Goal: Communication & Community: Share content

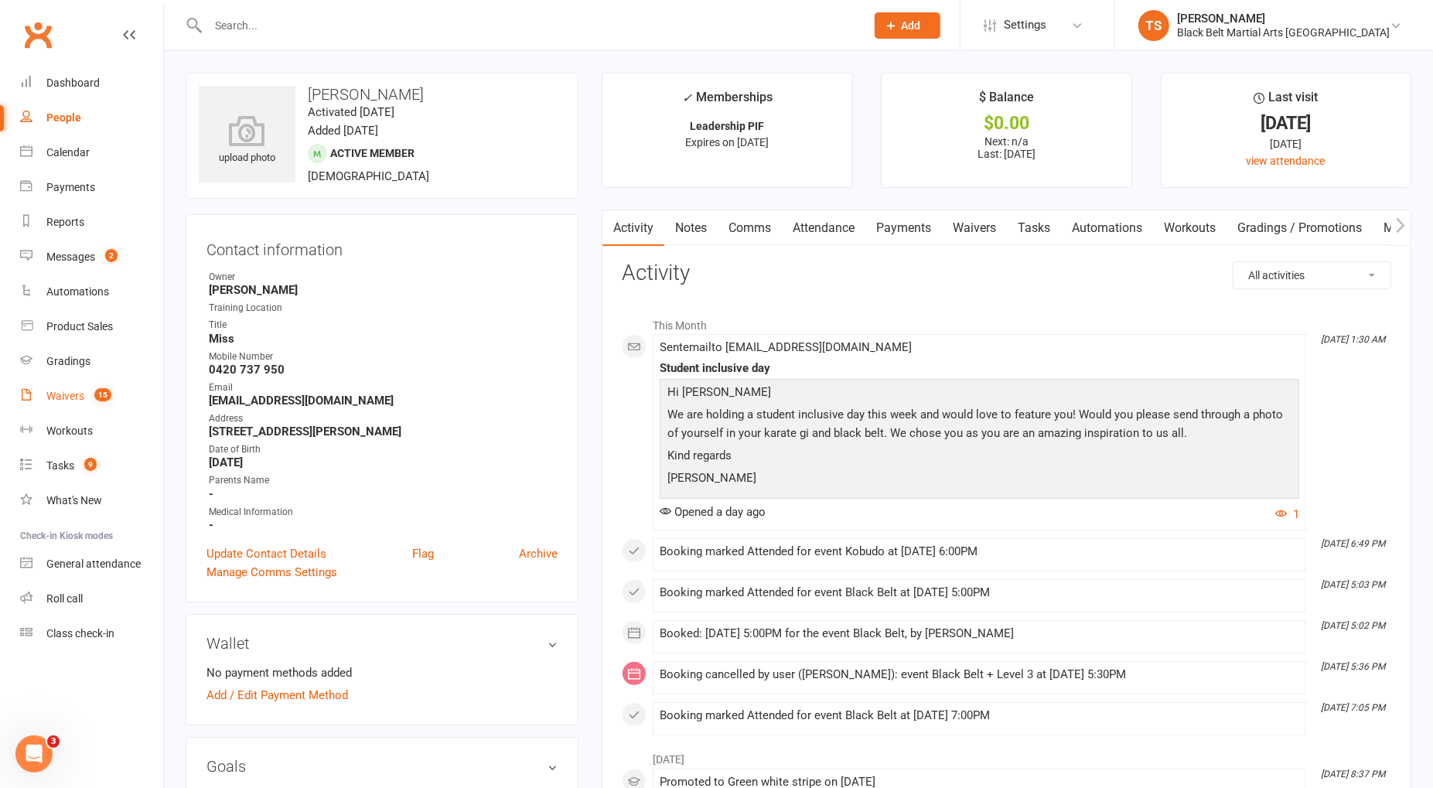
click at [66, 396] on div "Waivers" at bounding box center [65, 396] width 38 height 12
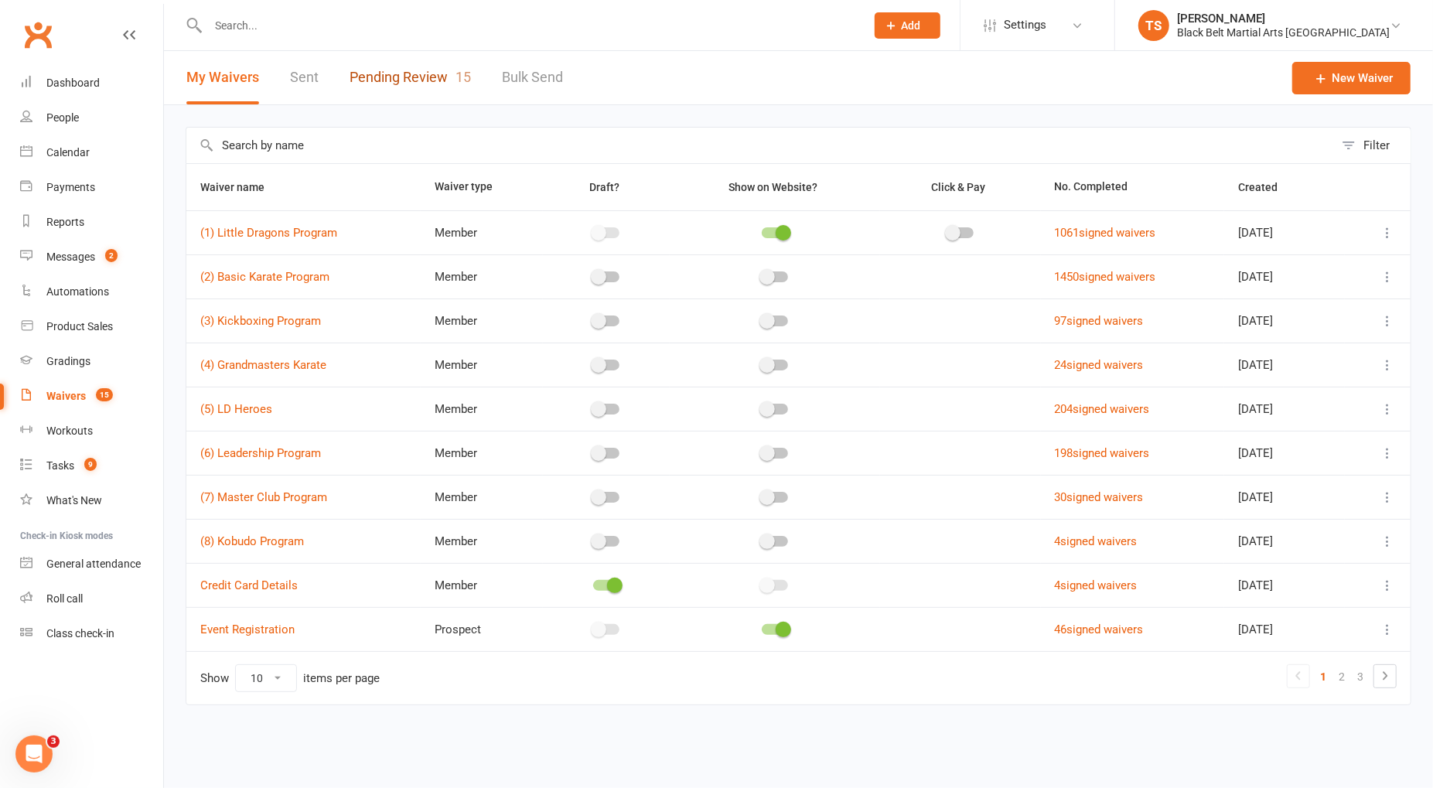
click at [415, 80] on link "Pending Review 15" at bounding box center [410, 77] width 121 height 53
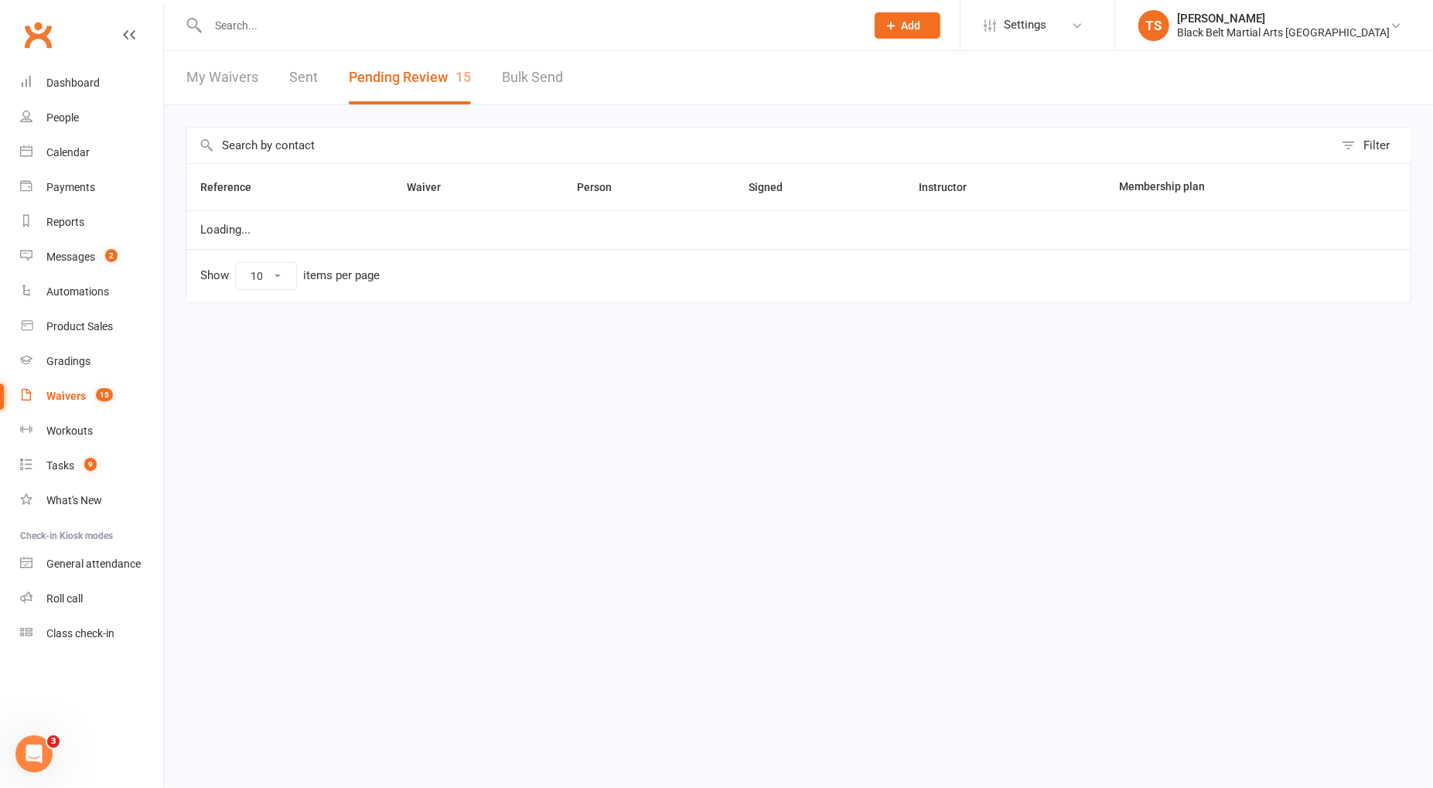
select select "50"
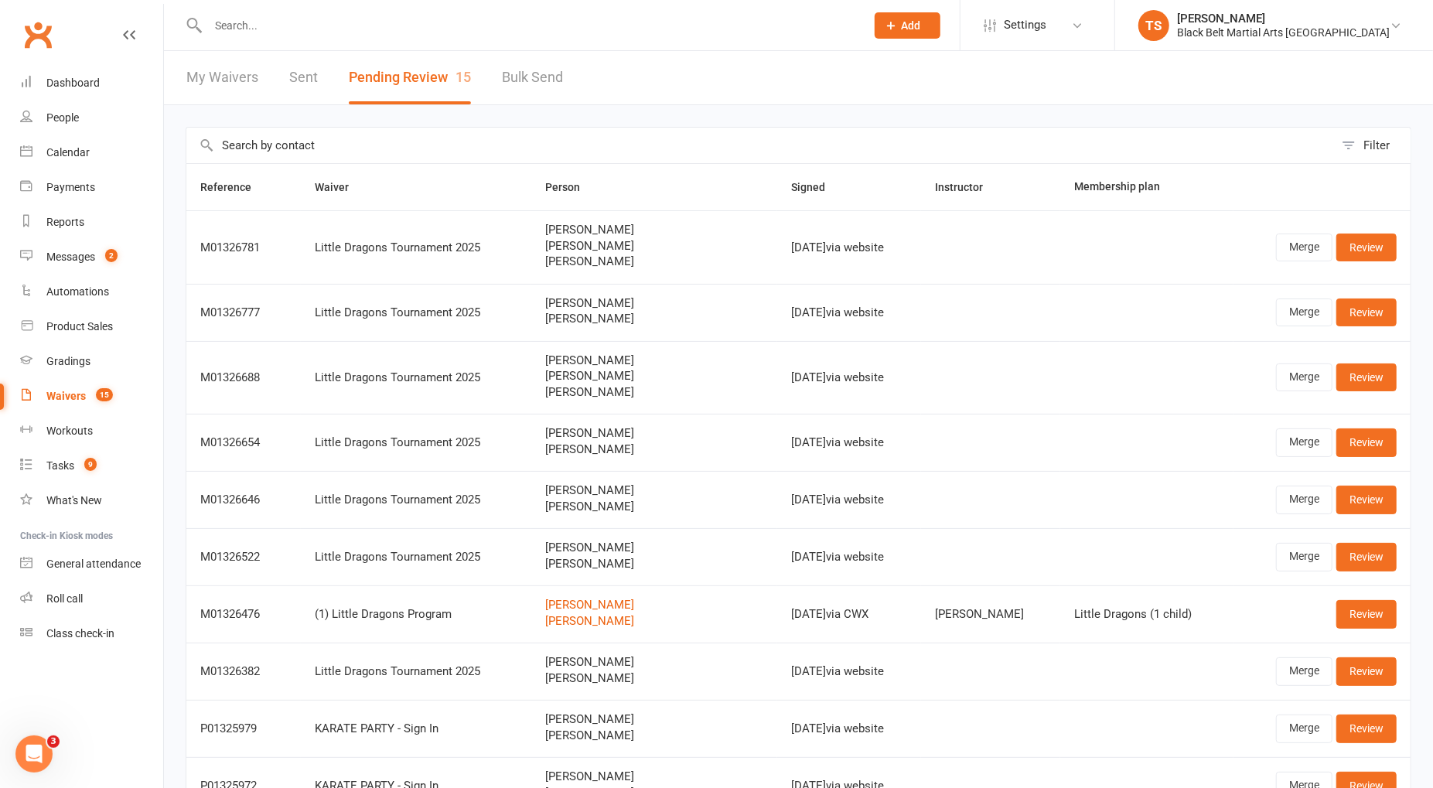
click at [306, 34] on input "text" at bounding box center [528, 26] width 651 height 22
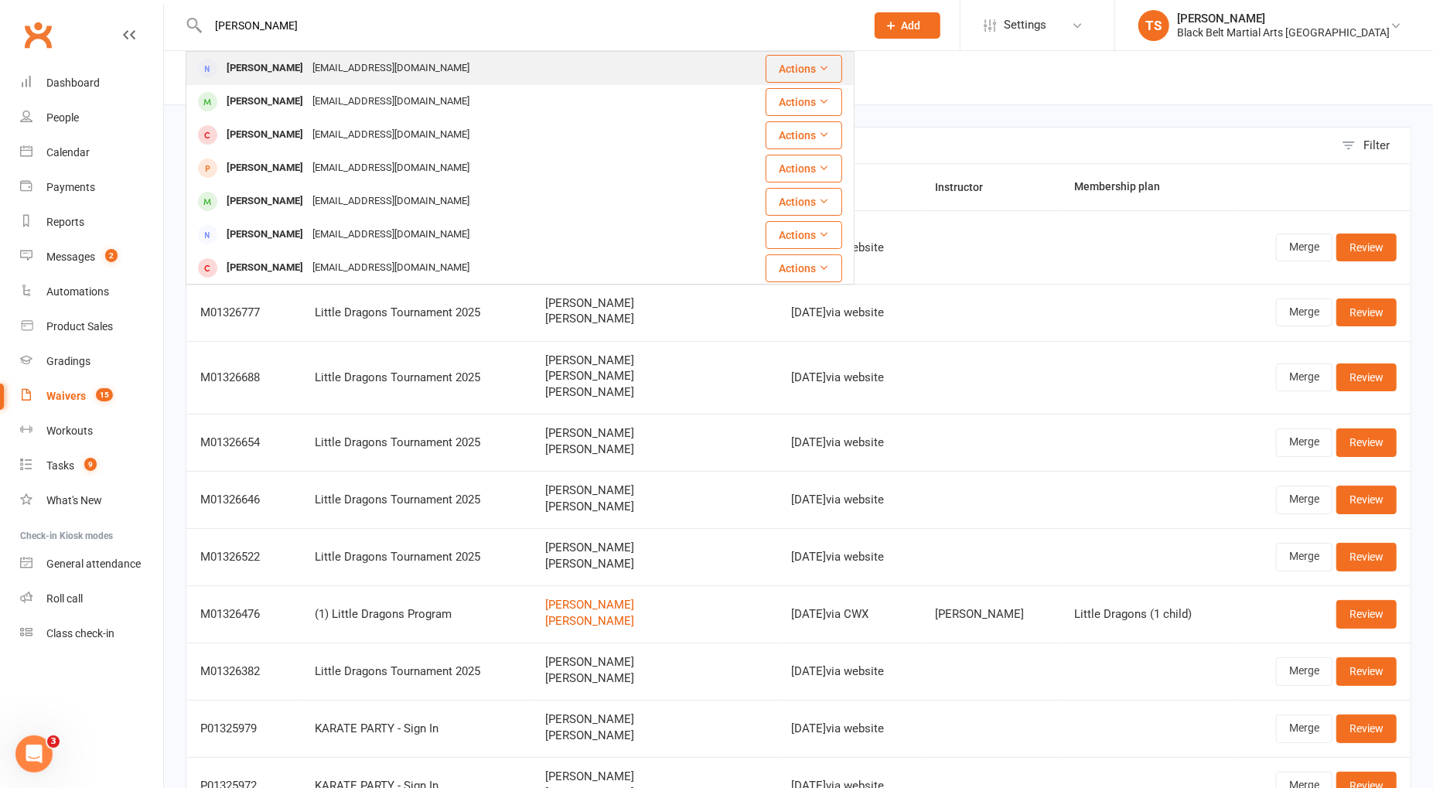
type input "[PERSON_NAME]"
click at [336, 77] on div "[EMAIL_ADDRESS][DOMAIN_NAME]" at bounding box center [391, 68] width 166 height 22
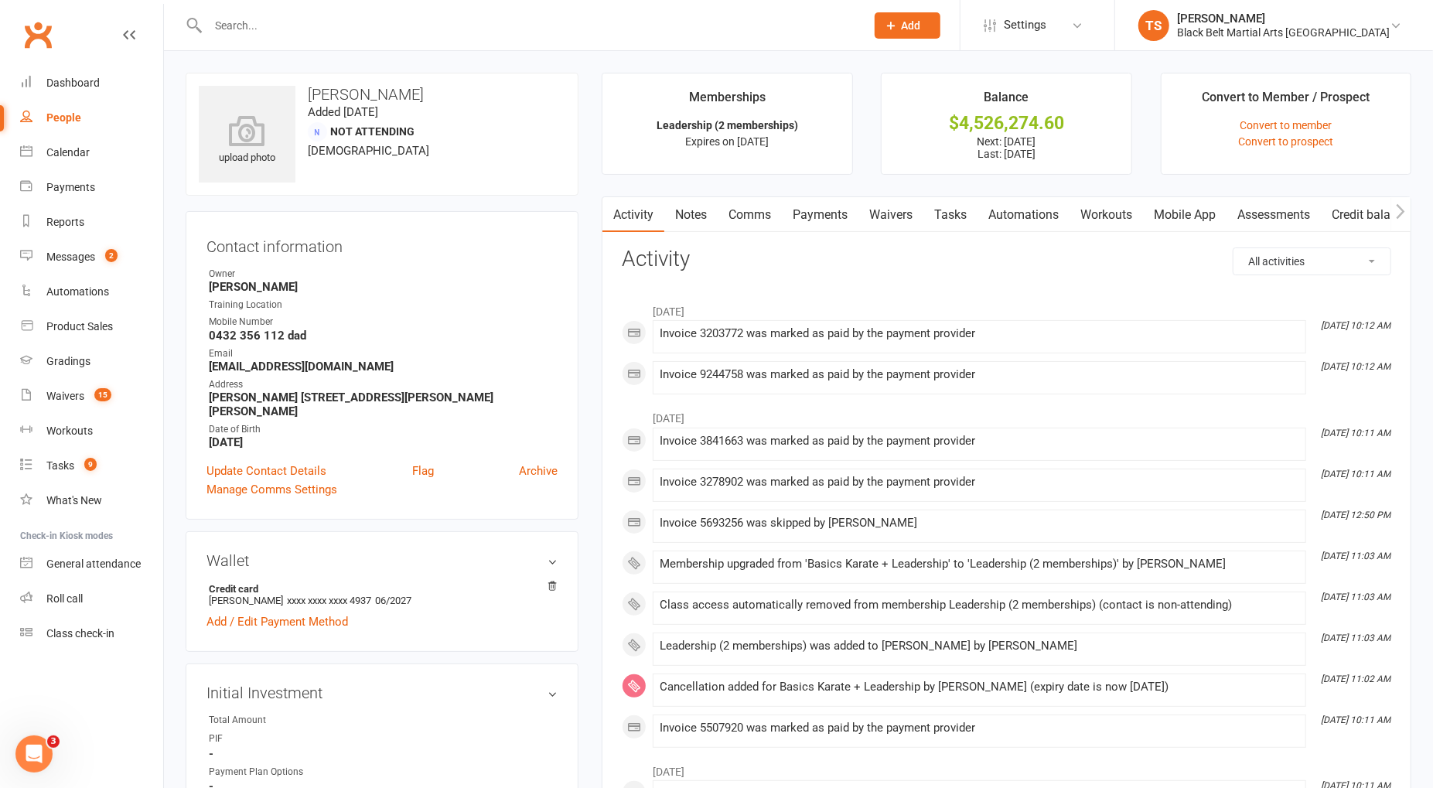
click at [749, 217] on link "Comms" at bounding box center [750, 215] width 64 height 36
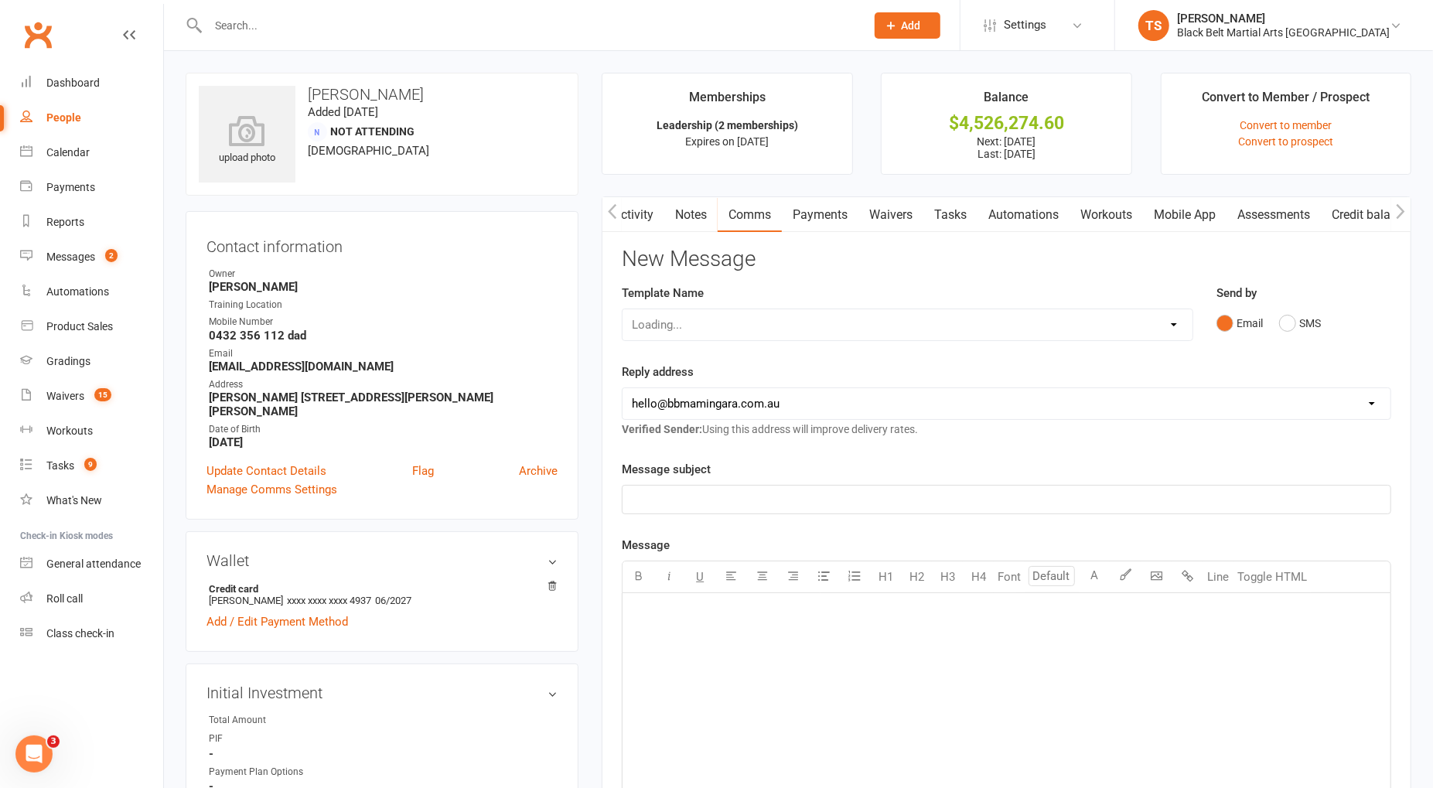
scroll to position [0, 1]
click at [1296, 319] on button "SMS" at bounding box center [1300, 323] width 42 height 29
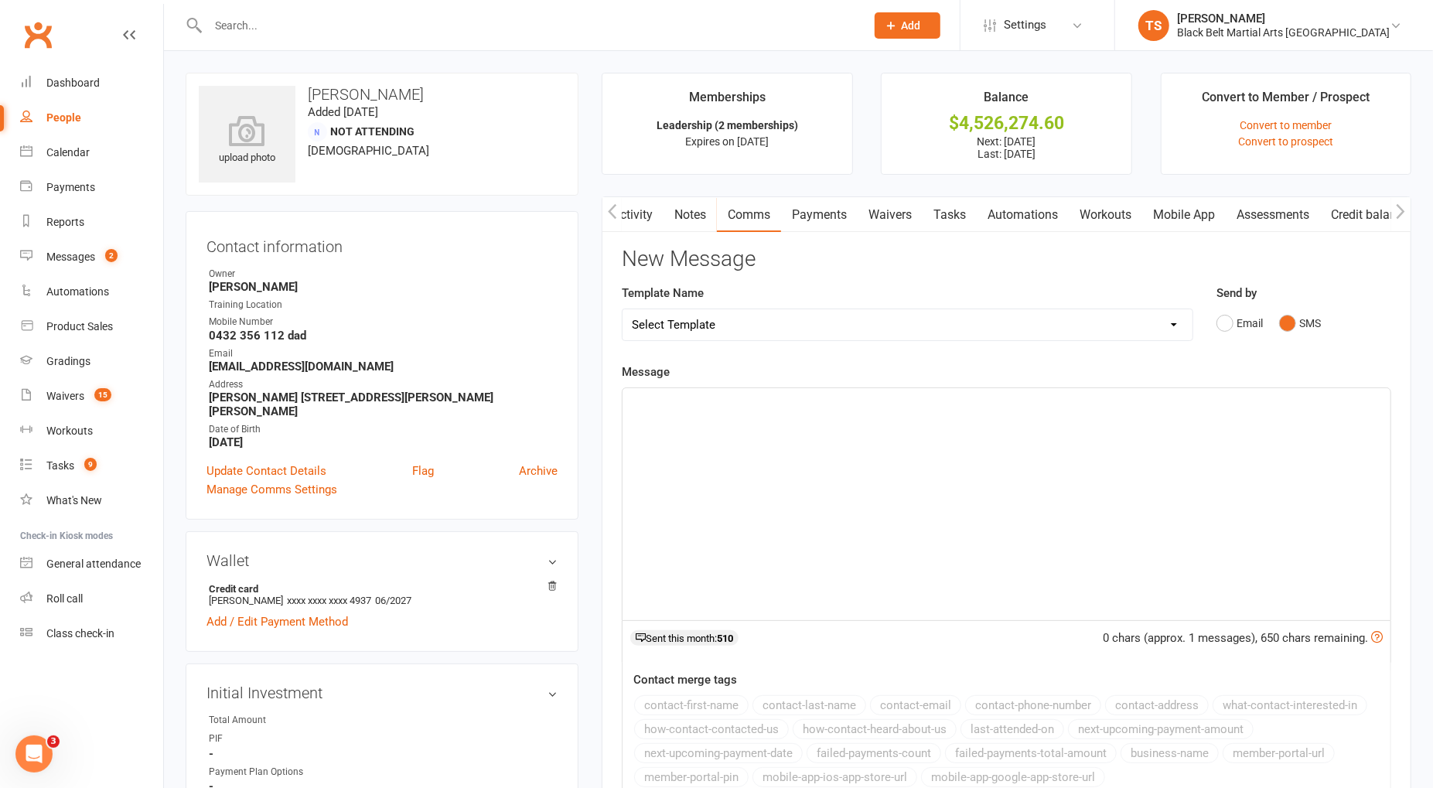
click at [1009, 473] on div "﻿" at bounding box center [1007, 504] width 768 height 232
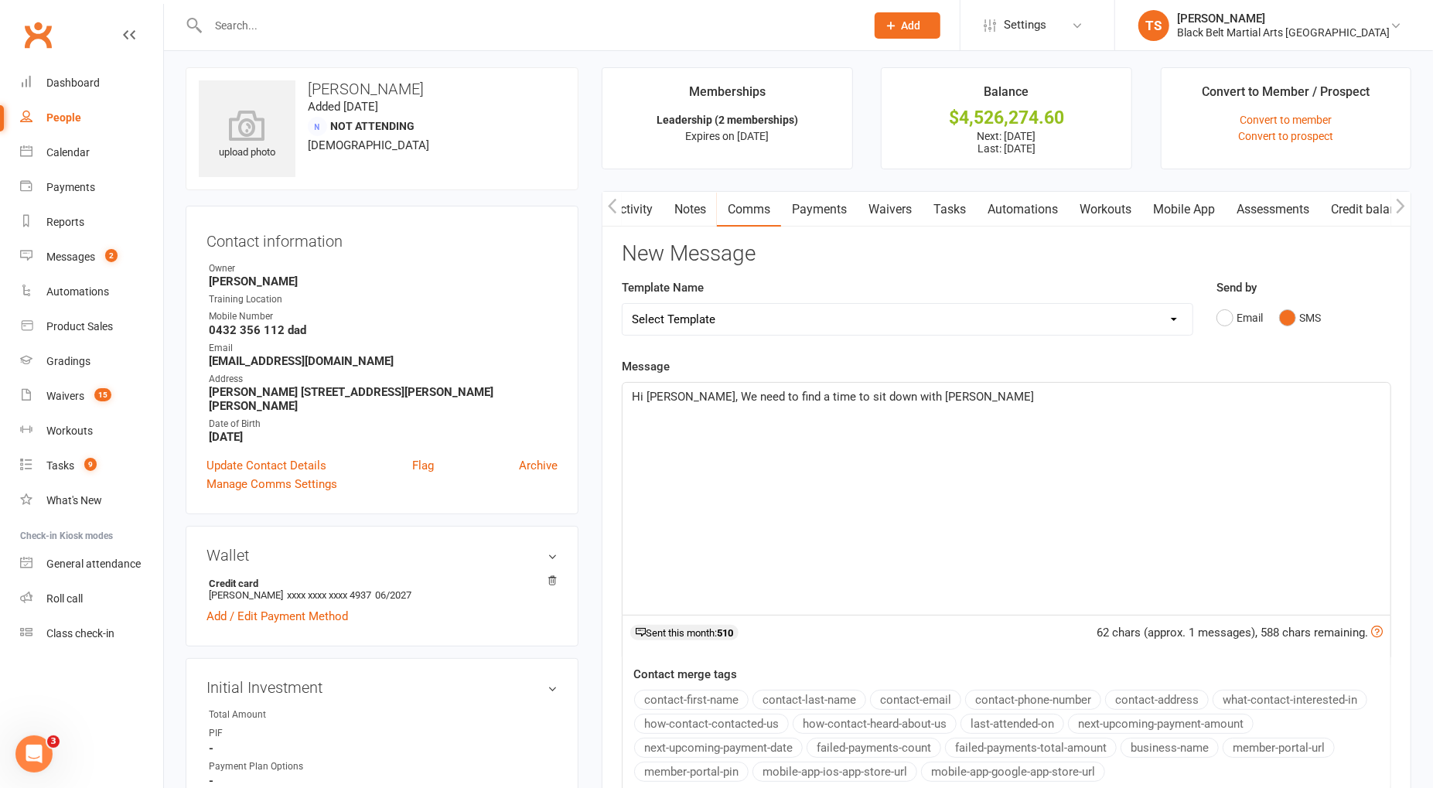
scroll to position [6, 0]
click at [1023, 401] on p "Hi [PERSON_NAME], We need to find a time to sit down with [PERSON_NAME]" at bounding box center [1007, 396] width 750 height 19
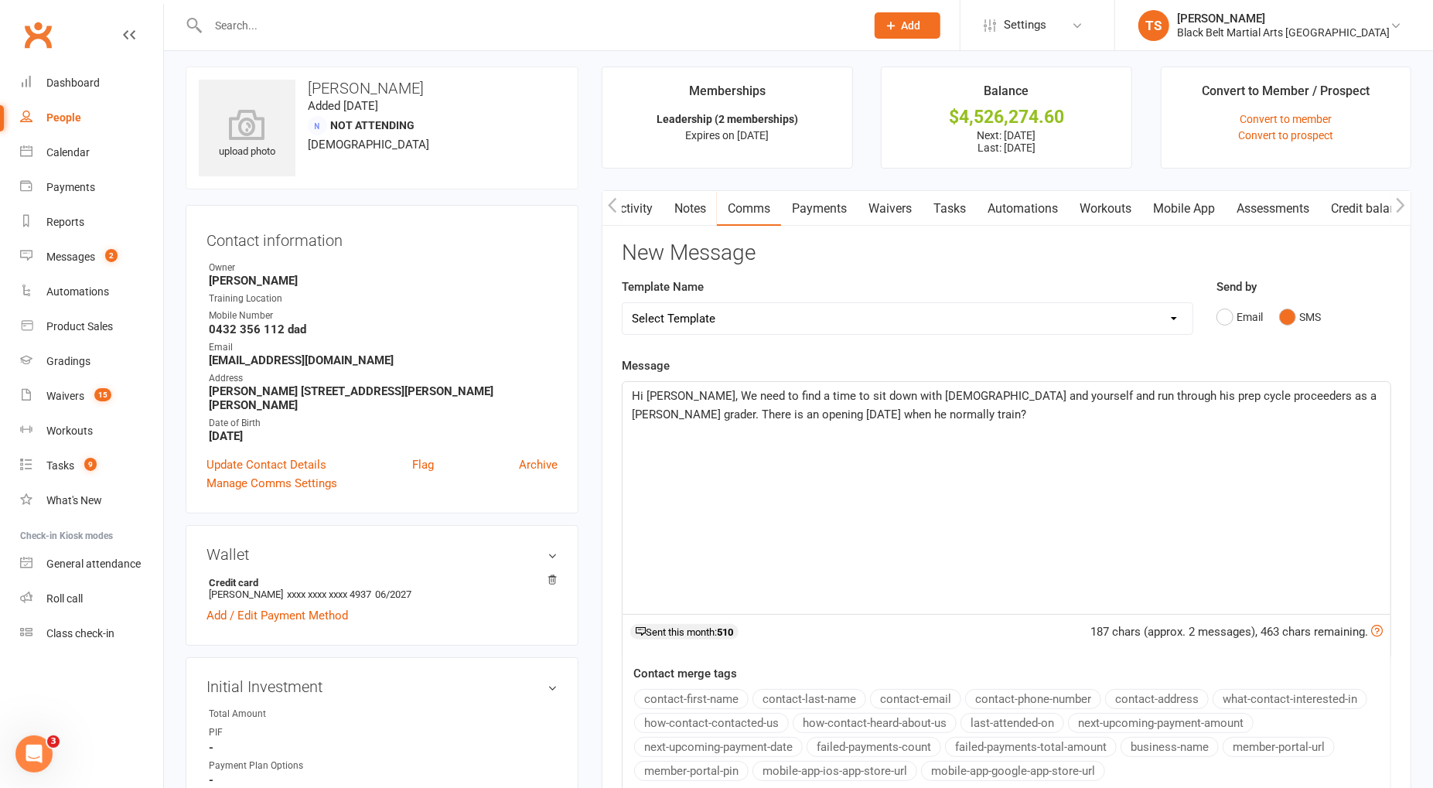
click at [845, 412] on span "Hi [PERSON_NAME], We need to find a time to sit down with [DEMOGRAPHIC_DATA] an…" at bounding box center [1006, 405] width 748 height 32
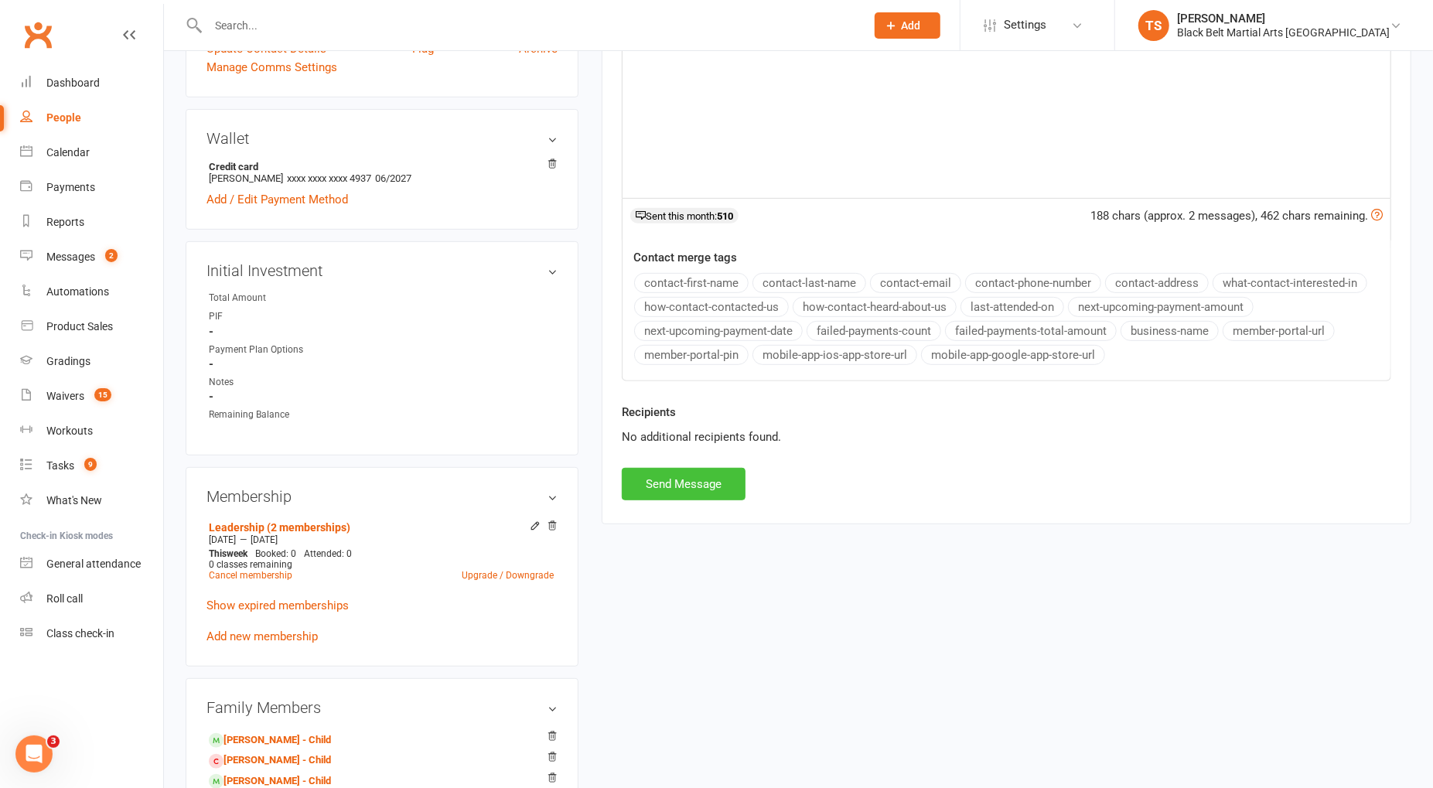
scroll to position [432, 0]
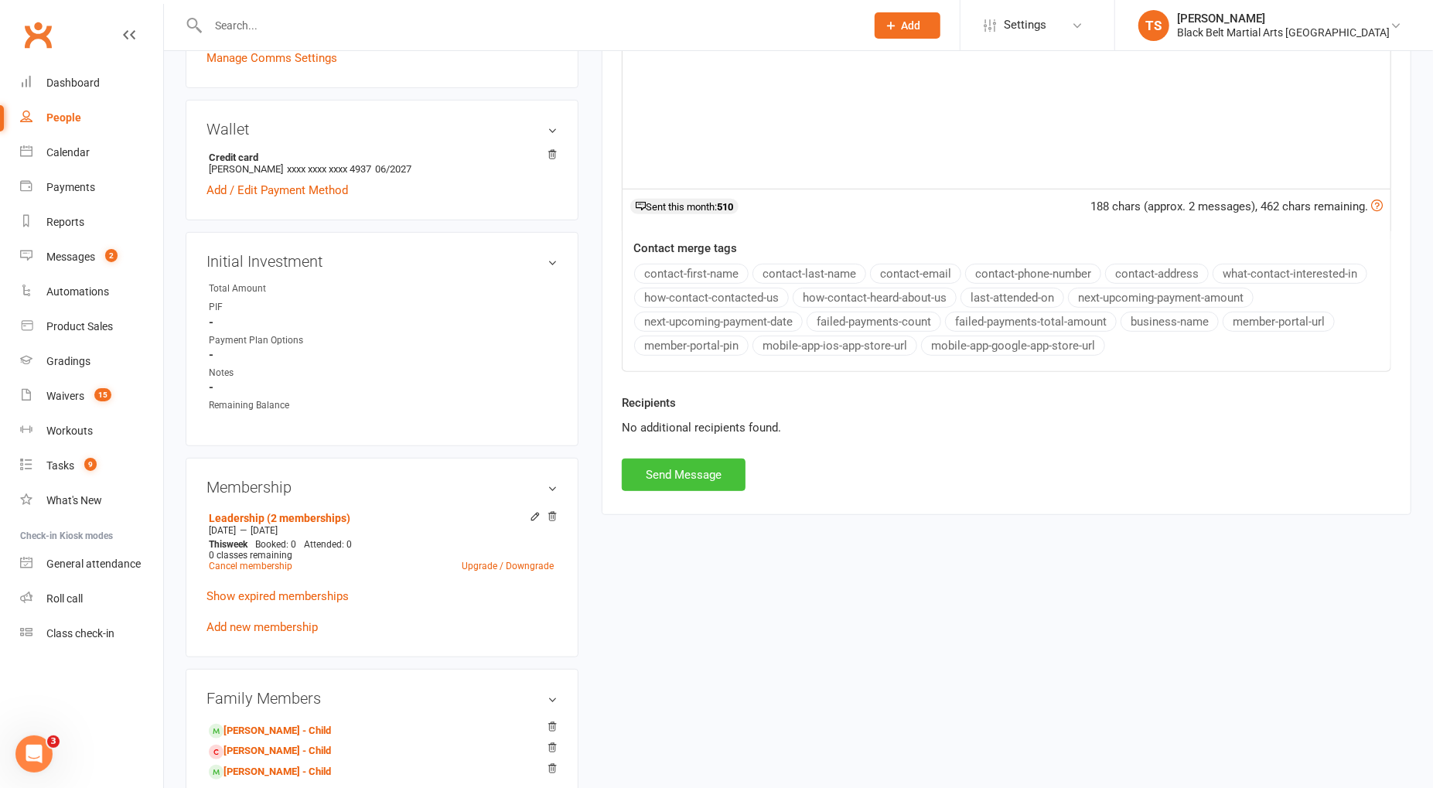
click at [696, 473] on button "Send Message" at bounding box center [684, 475] width 124 height 32
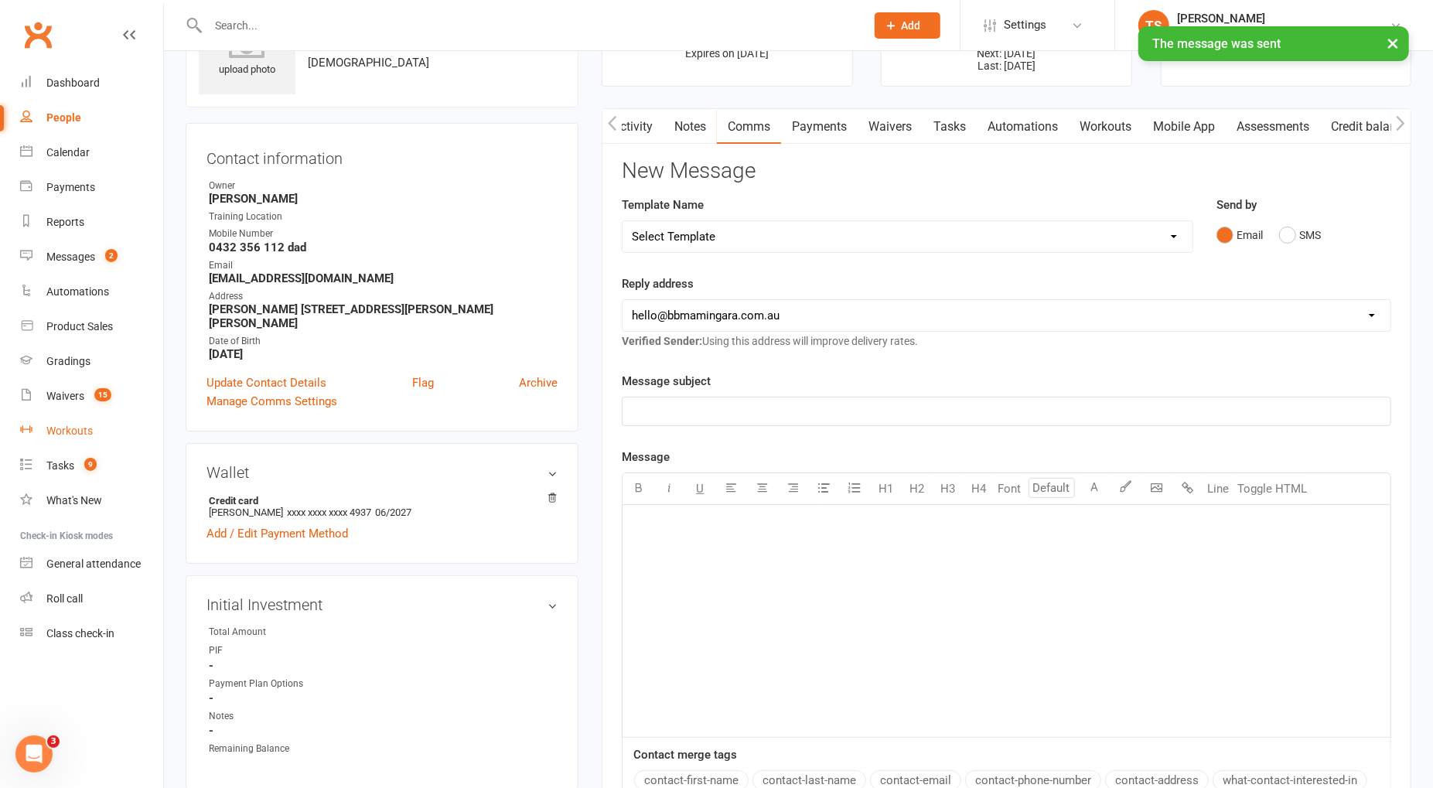
scroll to position [0, 0]
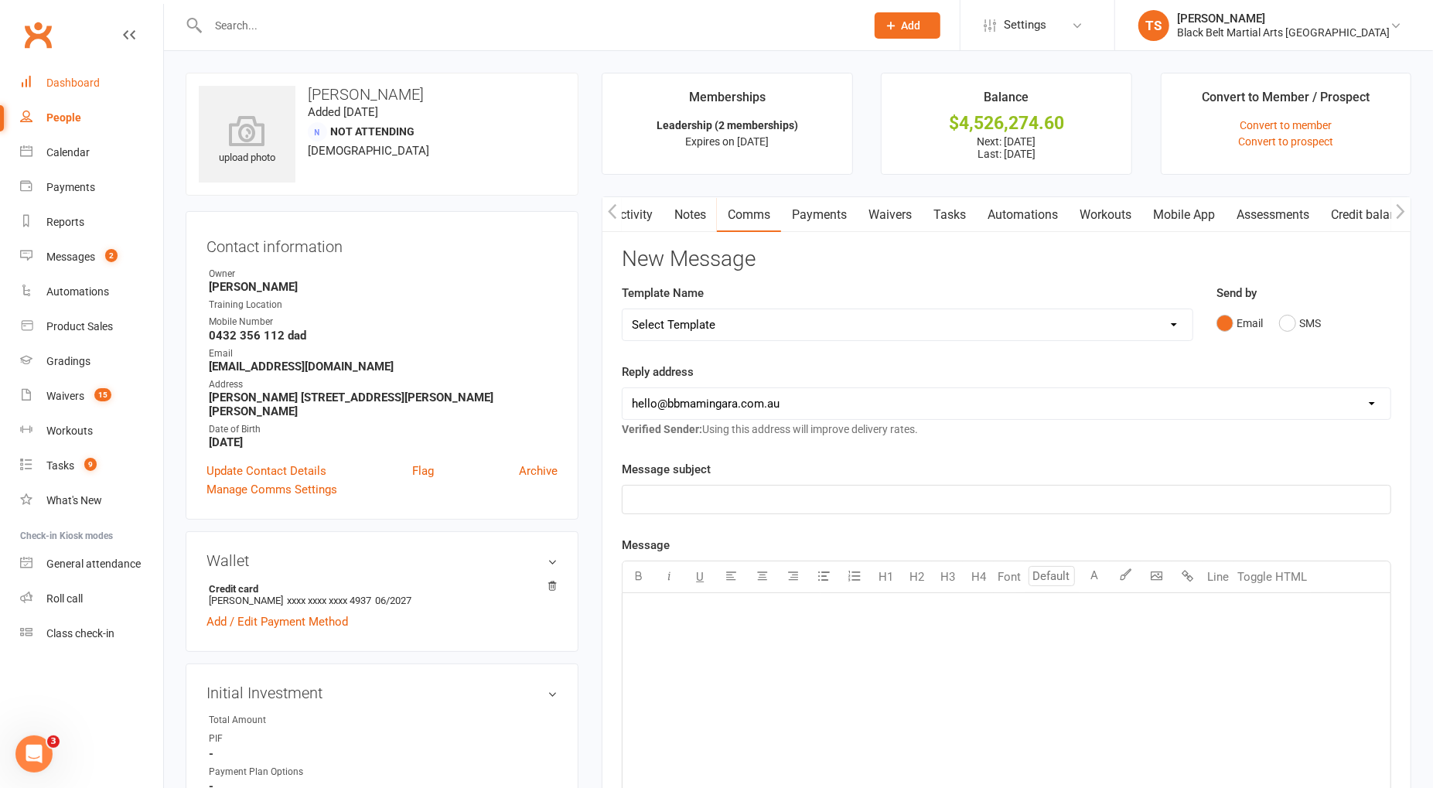
click at [40, 84] on link "Dashboard" at bounding box center [91, 83] width 143 height 35
